Goal: Transaction & Acquisition: Download file/media

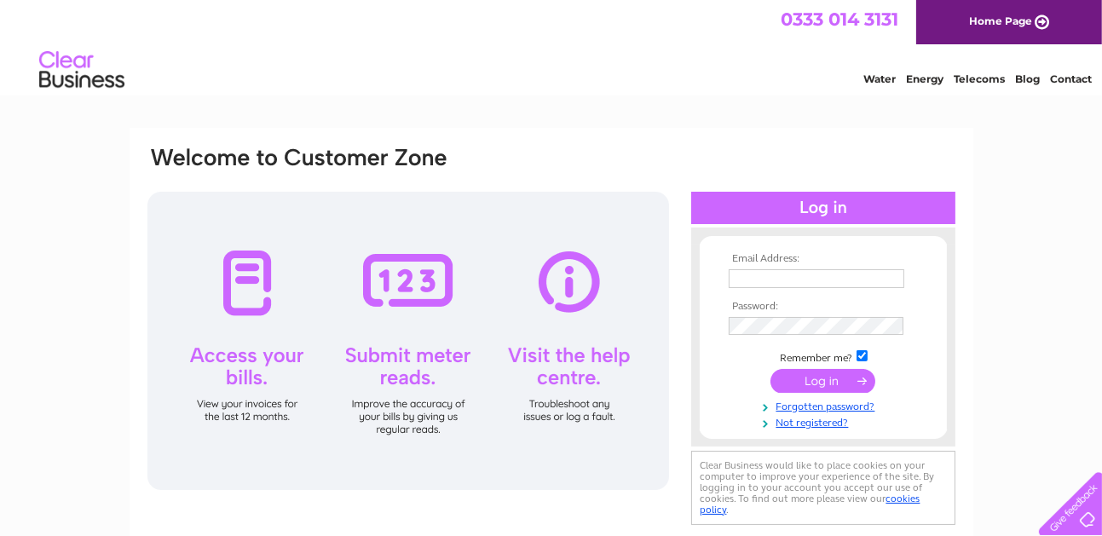
type input "[EMAIL_ADDRESS][DOMAIN_NAME]"
click at [813, 376] on input "submit" at bounding box center [822, 381] width 105 height 24
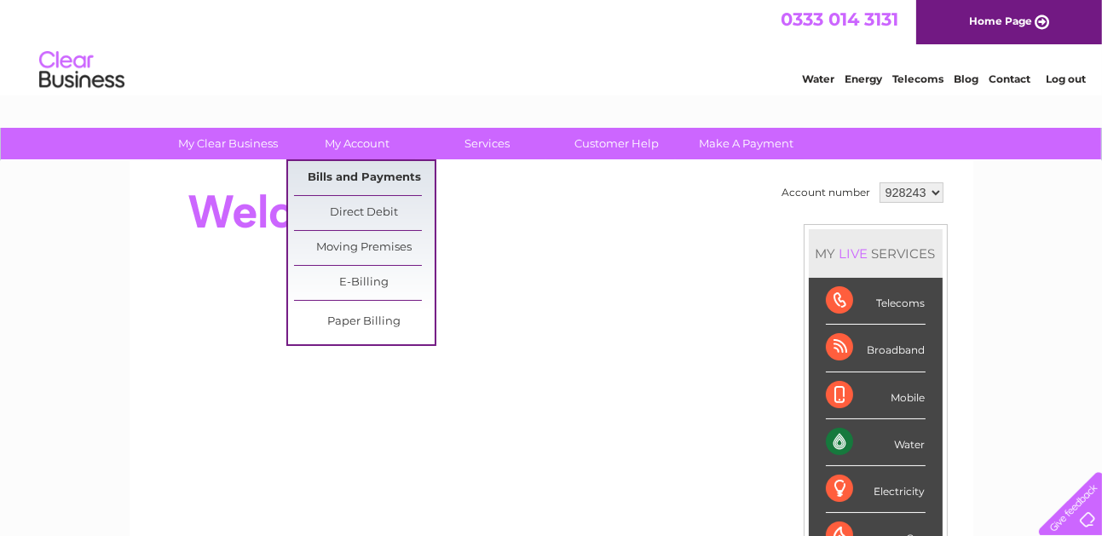
click at [363, 173] on link "Bills and Payments" at bounding box center [364, 178] width 141 height 34
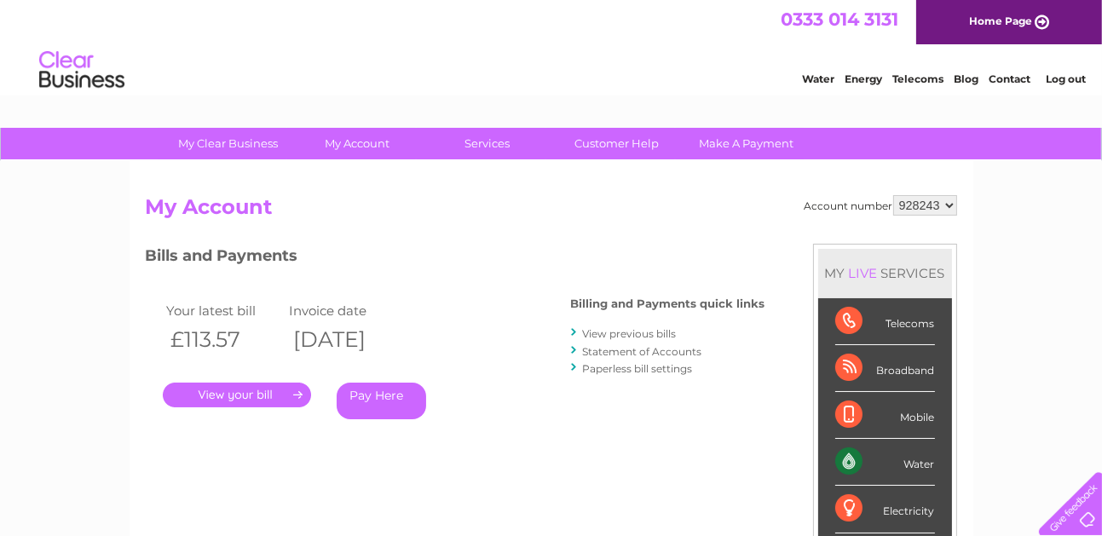
click at [249, 394] on link "." at bounding box center [237, 395] width 148 height 25
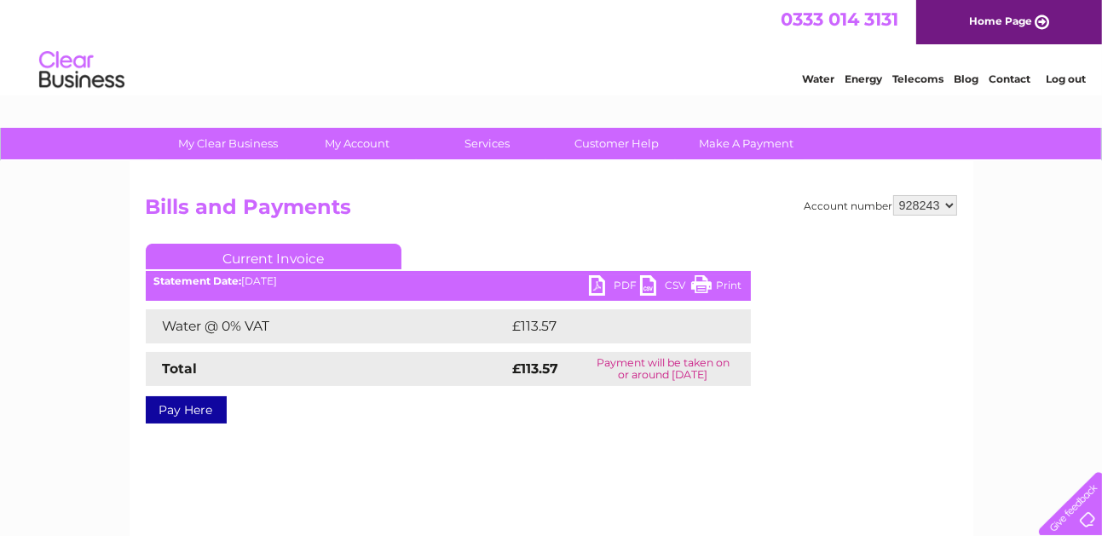
click at [609, 282] on link "PDF" at bounding box center [614, 287] width 51 height 25
click at [538, 70] on div "Water Energy Telecoms Blog Contact Log out" at bounding box center [551, 71] width 1102 height 55
click at [425, 491] on div "Account number 928243 Bills and Payments Current Invoice PDF CSV Print £113.57" at bounding box center [551, 399] width 843 height 477
click at [52, 284] on div "My Clear Business Login Details My Details My Preferences Link Account My Accou…" at bounding box center [551, 529] width 1102 height 802
click at [554, 193] on div "Account number 928243 Bills and Payments Current Invoice PDF CSV Print £113.57" at bounding box center [551, 399] width 843 height 477
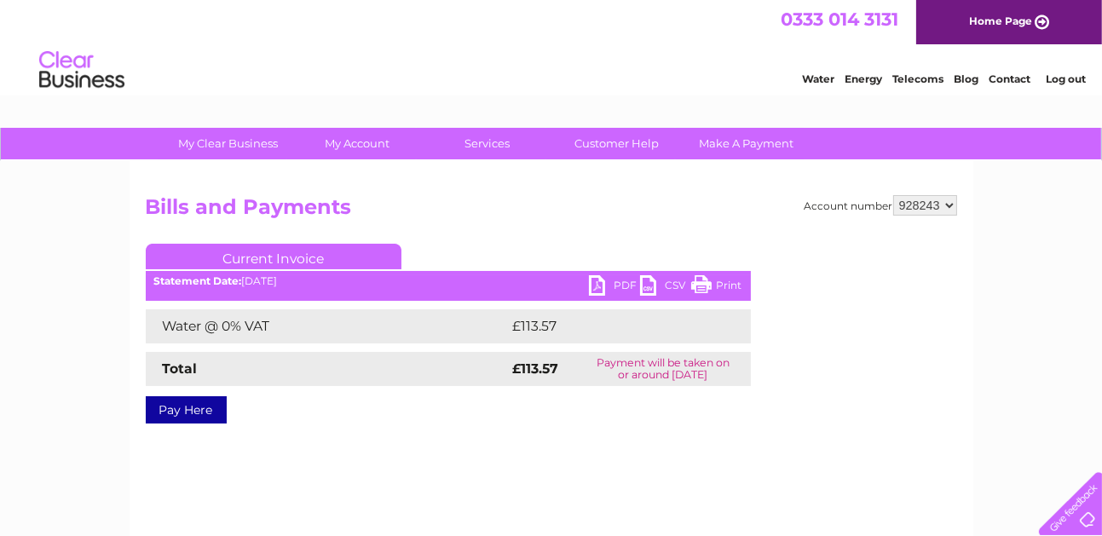
click at [59, 276] on div "My Clear Business Login Details My Details My Preferences Link Account My Accou…" at bounding box center [551, 529] width 1102 height 802
